Goal: Task Accomplishment & Management: Complete application form

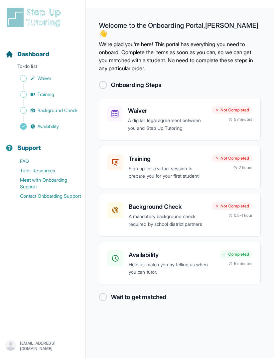
click at [107, 81] on div at bounding box center [103, 85] width 8 height 8
click at [219, 117] on div "Waiver A digital, legal agreement between you and Step Up Tutoring Not Complete…" at bounding box center [179, 119] width 145 height 26
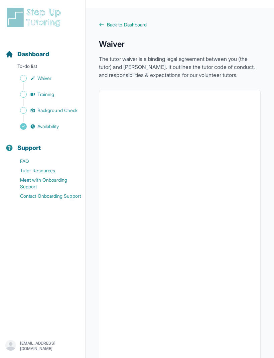
click at [106, 24] on link "Back to Dashboard" at bounding box center [180, 24] width 162 height 7
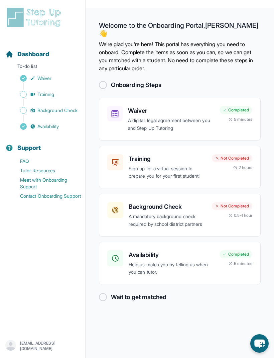
click at [236, 155] on div "Not Completed 2 hours" at bounding box center [232, 162] width 40 height 16
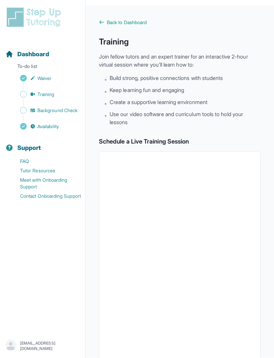
scroll to position [3, 0]
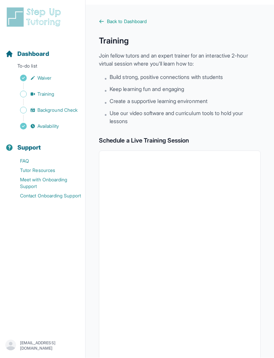
click at [252, 132] on div "Back to Dashboard Training Join fellow tutors and an expert trainer for an inte…" at bounding box center [180, 247] width 162 height 459
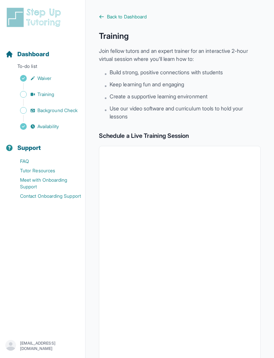
scroll to position [0, 0]
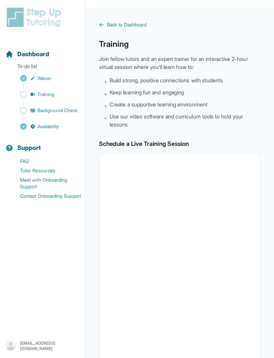
click at [136, 24] on span "Back to Dashboard" at bounding box center [127, 24] width 40 height 7
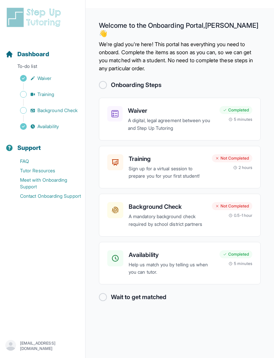
click at [244, 169] on div "Training Sign up for a virtual session to prepare you for your first student! N…" at bounding box center [179, 167] width 145 height 26
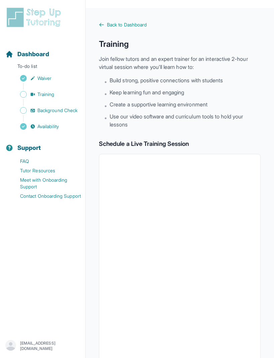
click at [127, 27] on span "Back to Dashboard" at bounding box center [127, 24] width 40 height 7
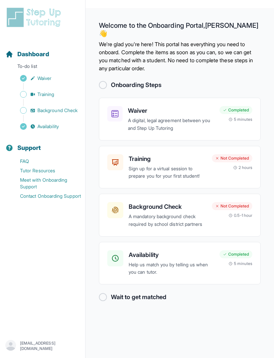
click at [242, 213] on div "Background Check A mandatory background check required by school district partn…" at bounding box center [179, 215] width 145 height 26
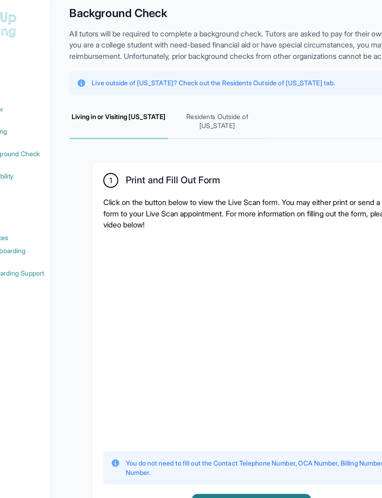
scroll to position [24, 0]
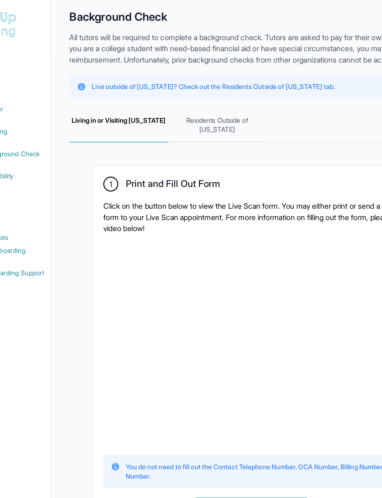
click at [221, 66] on p "Live outside of [US_STATE]? Check out the Residents Outside of [US_STATE] tab." at bounding box center [202, 62] width 175 height 7
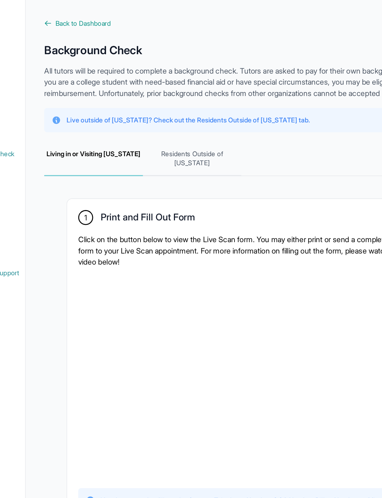
click at [170, 121] on span "Residents Outside of [US_STATE]" at bounding box center [205, 114] width 71 height 25
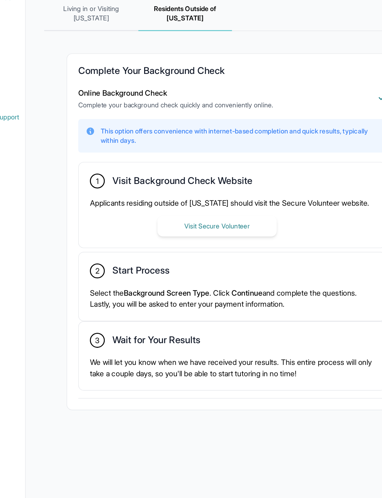
click at [182, 267] on button "Visit Secure Volunteer" at bounding box center [223, 274] width 86 height 15
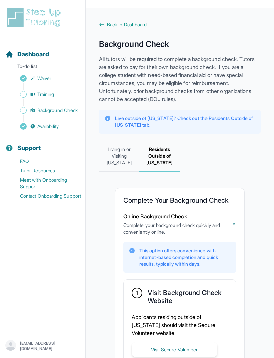
click at [111, 28] on span "Back to Dashboard" at bounding box center [127, 24] width 40 height 7
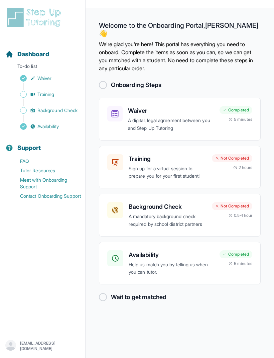
click at [105, 293] on div at bounding box center [103, 297] width 8 height 8
click at [106, 300] on main "Welcome to the Onboarding Portal, [PERSON_NAME] 👋 We're glad you're here! This …" at bounding box center [180, 187] width 189 height 358
click at [141, 165] on p "Sign up for a virtual session to prepare you for your first student!" at bounding box center [168, 172] width 78 height 15
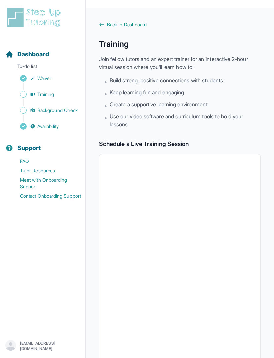
click at [105, 25] on link "Back to Dashboard" at bounding box center [180, 24] width 162 height 7
